Goal: Task Accomplishment & Management: Manage account settings

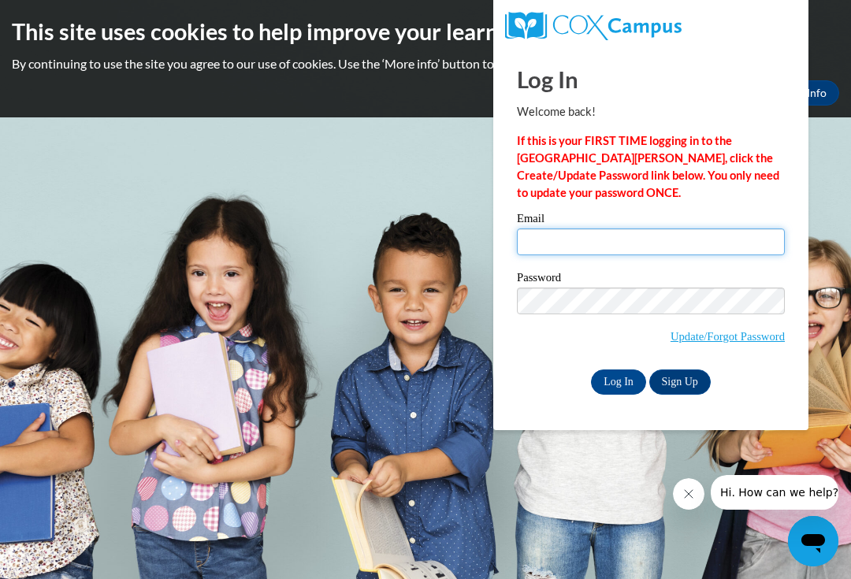
click at [727, 240] on input "Email" at bounding box center [651, 242] width 268 height 27
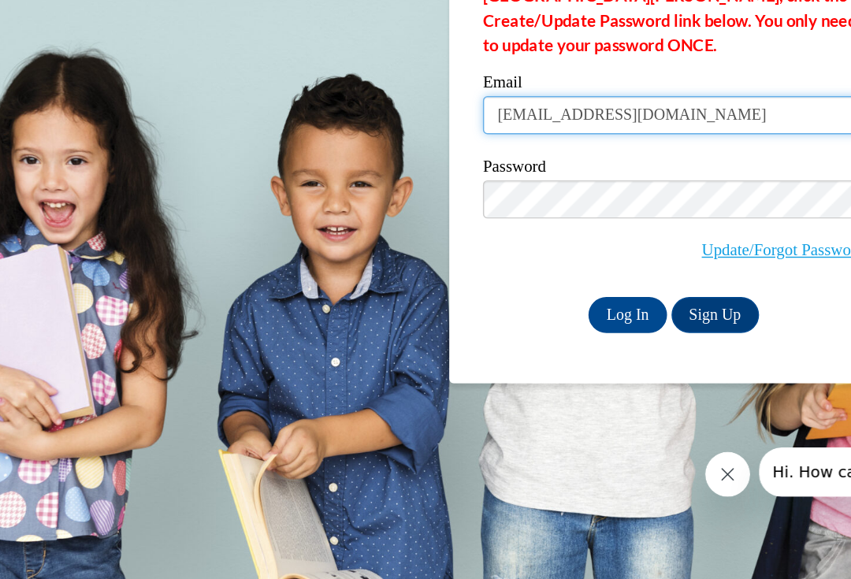
type input "jacquanamcintyre@gmail.com"
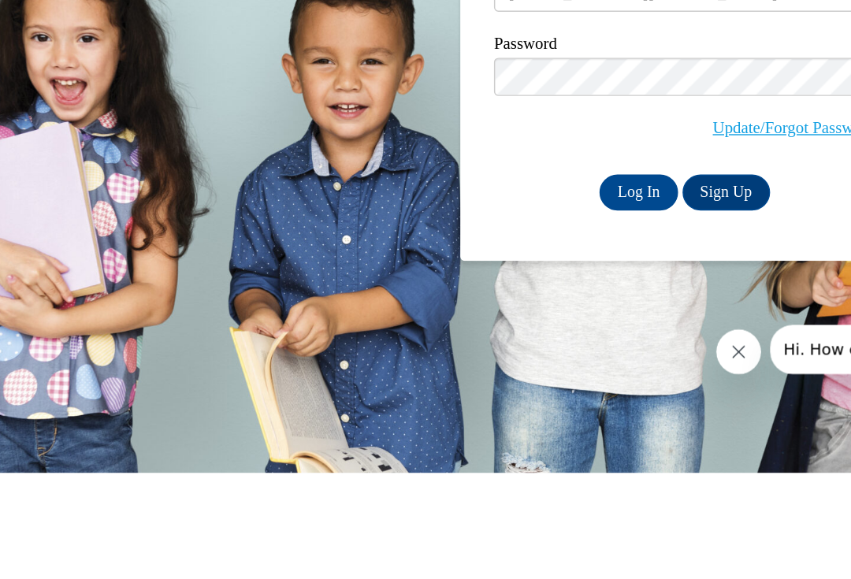
click at [591, 370] on input "Log In" at bounding box center [618, 382] width 55 height 25
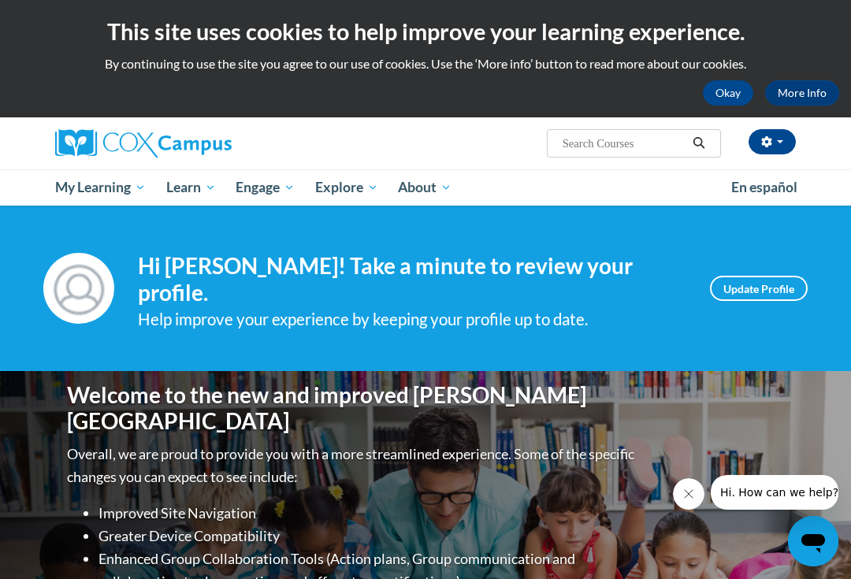
click at [0, 0] on span "Certificates" at bounding box center [0, 0] width 0 height 0
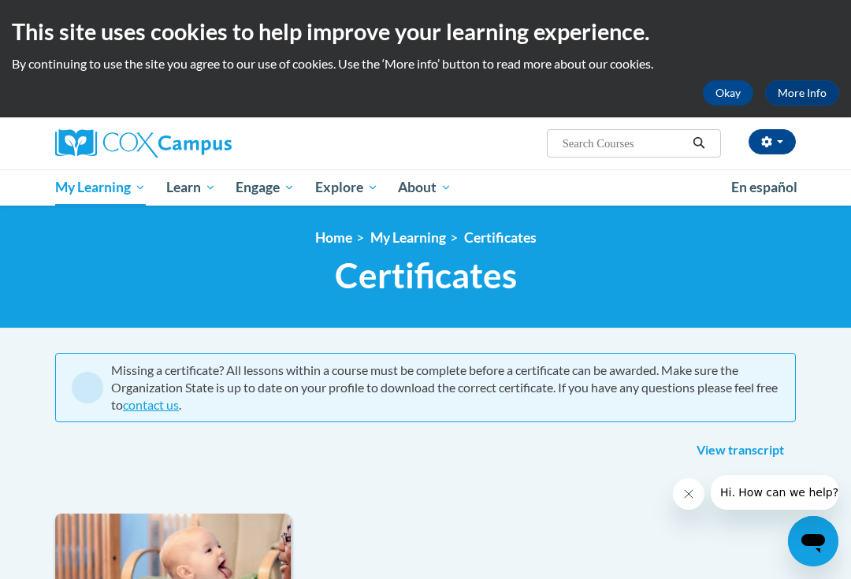
click at [0, 0] on span "Certificates" at bounding box center [0, 0] width 0 height 0
click at [758, 447] on link "View transcript" at bounding box center [740, 450] width 111 height 25
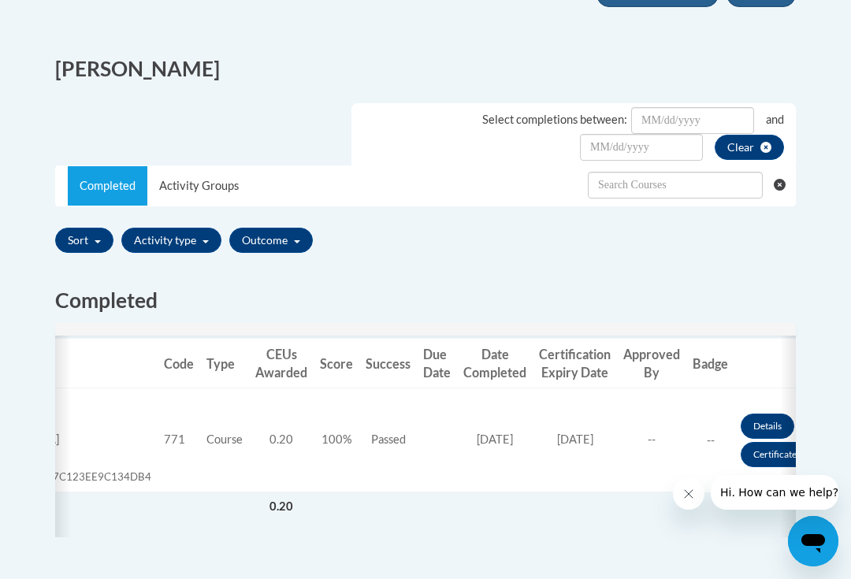
scroll to position [0, 125]
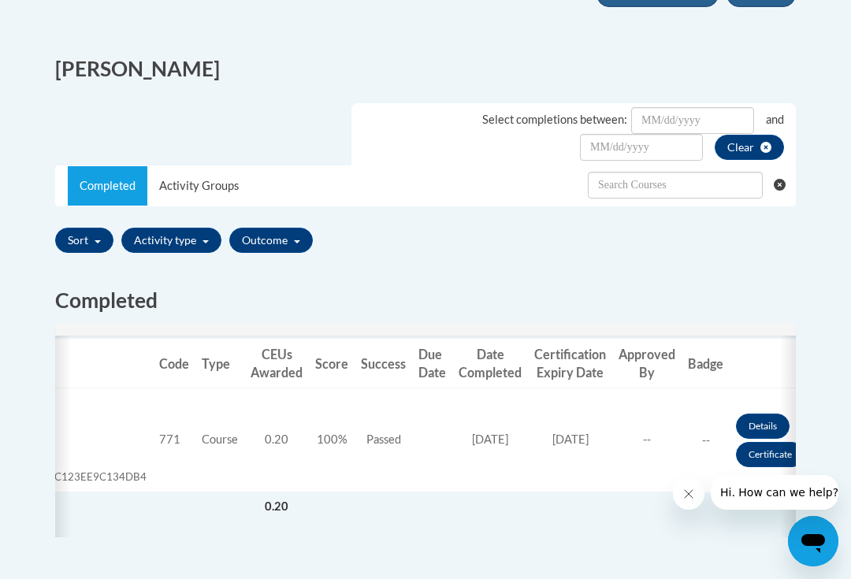
click at [764, 456] on link "Certificate" at bounding box center [770, 454] width 69 height 25
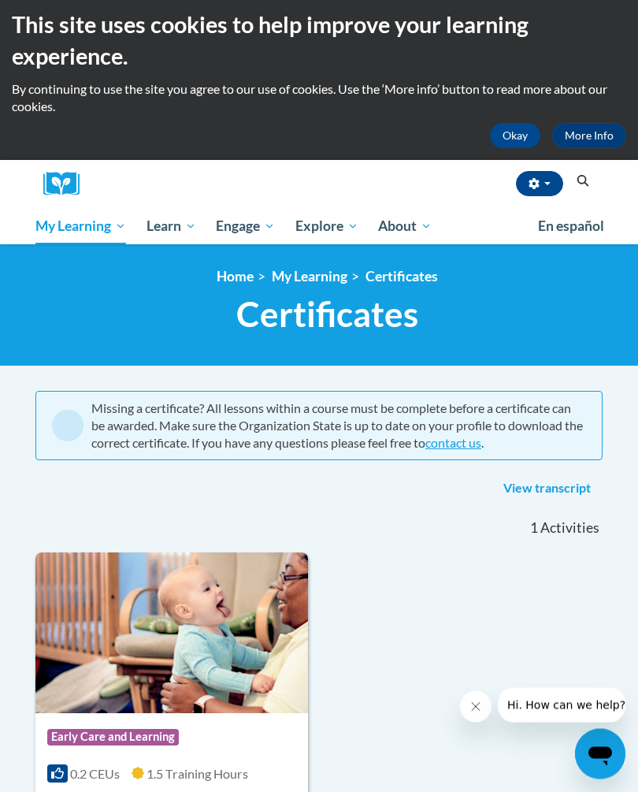
scroll to position [7, 0]
click at [0, 0] on span "Certificates" at bounding box center [0, 0] width 0 height 0
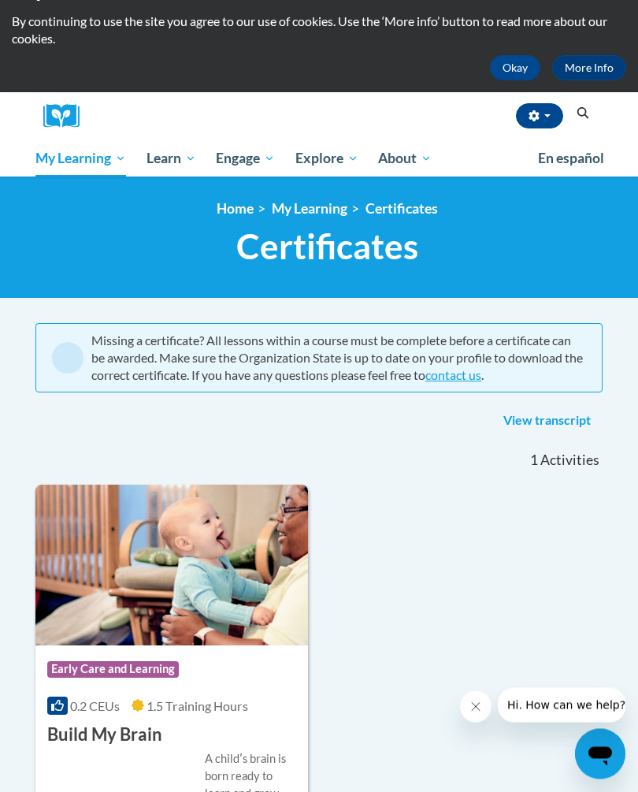
scroll to position [75, 0]
click at [534, 414] on link "View transcript" at bounding box center [547, 420] width 111 height 25
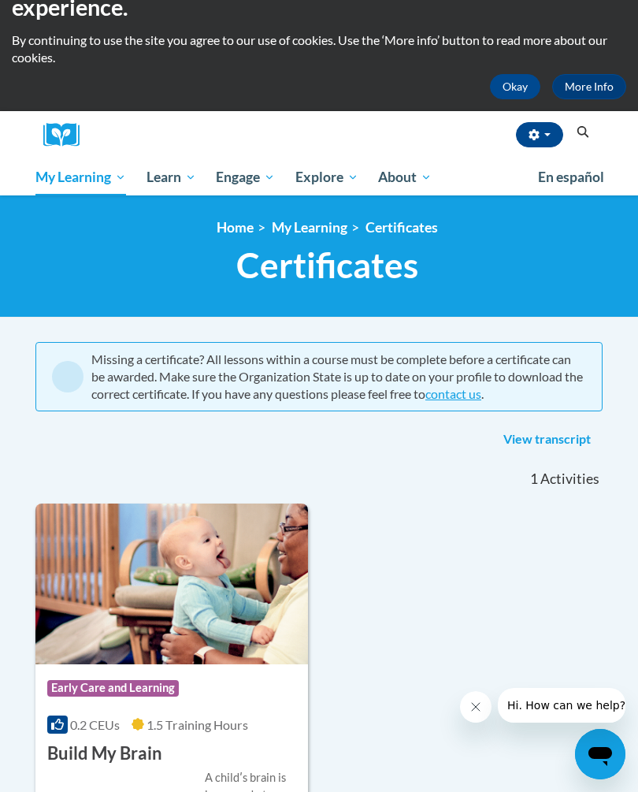
scroll to position [0, 0]
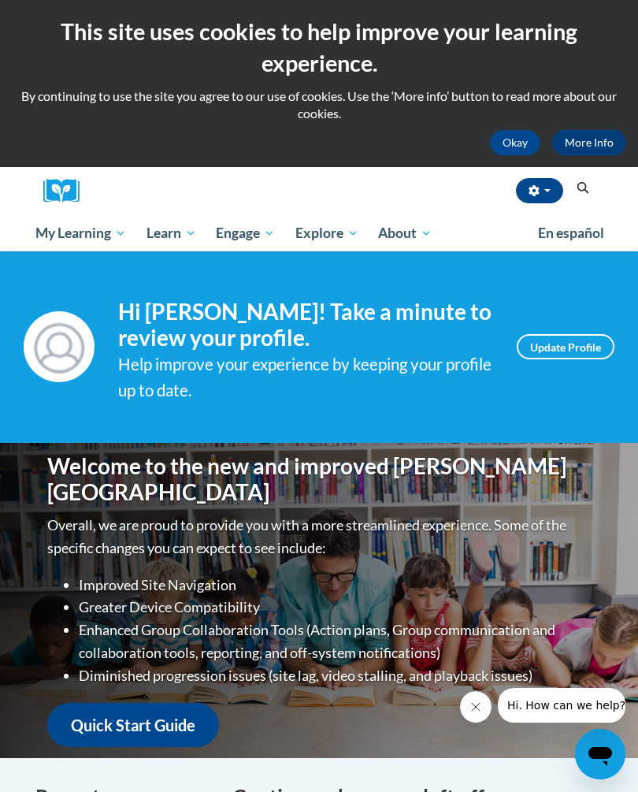
click at [582, 186] on icon "Search" at bounding box center [583, 188] width 14 height 12
